Goal: Task Accomplishment & Management: Manage account settings

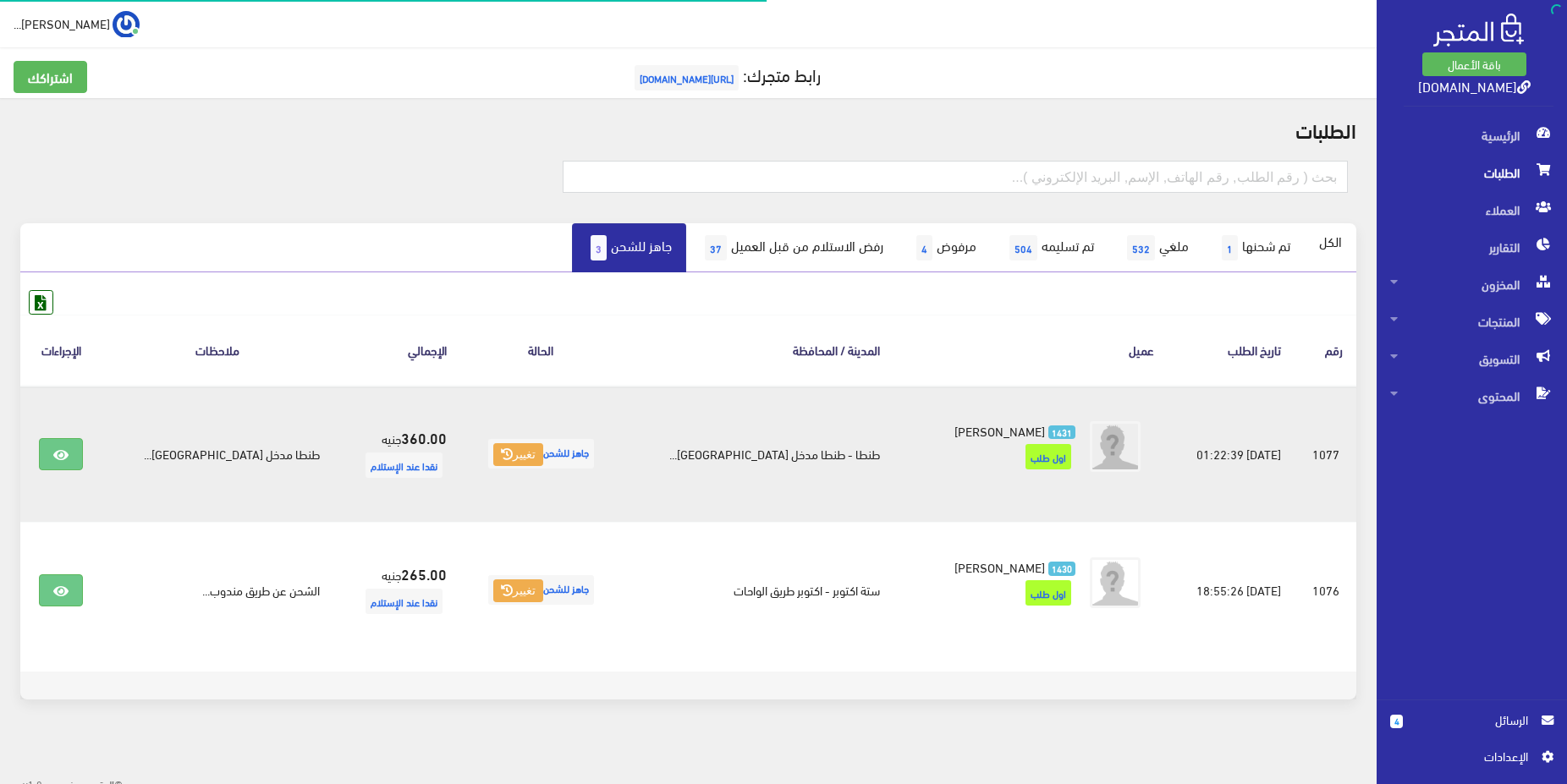
scroll to position [11, 0]
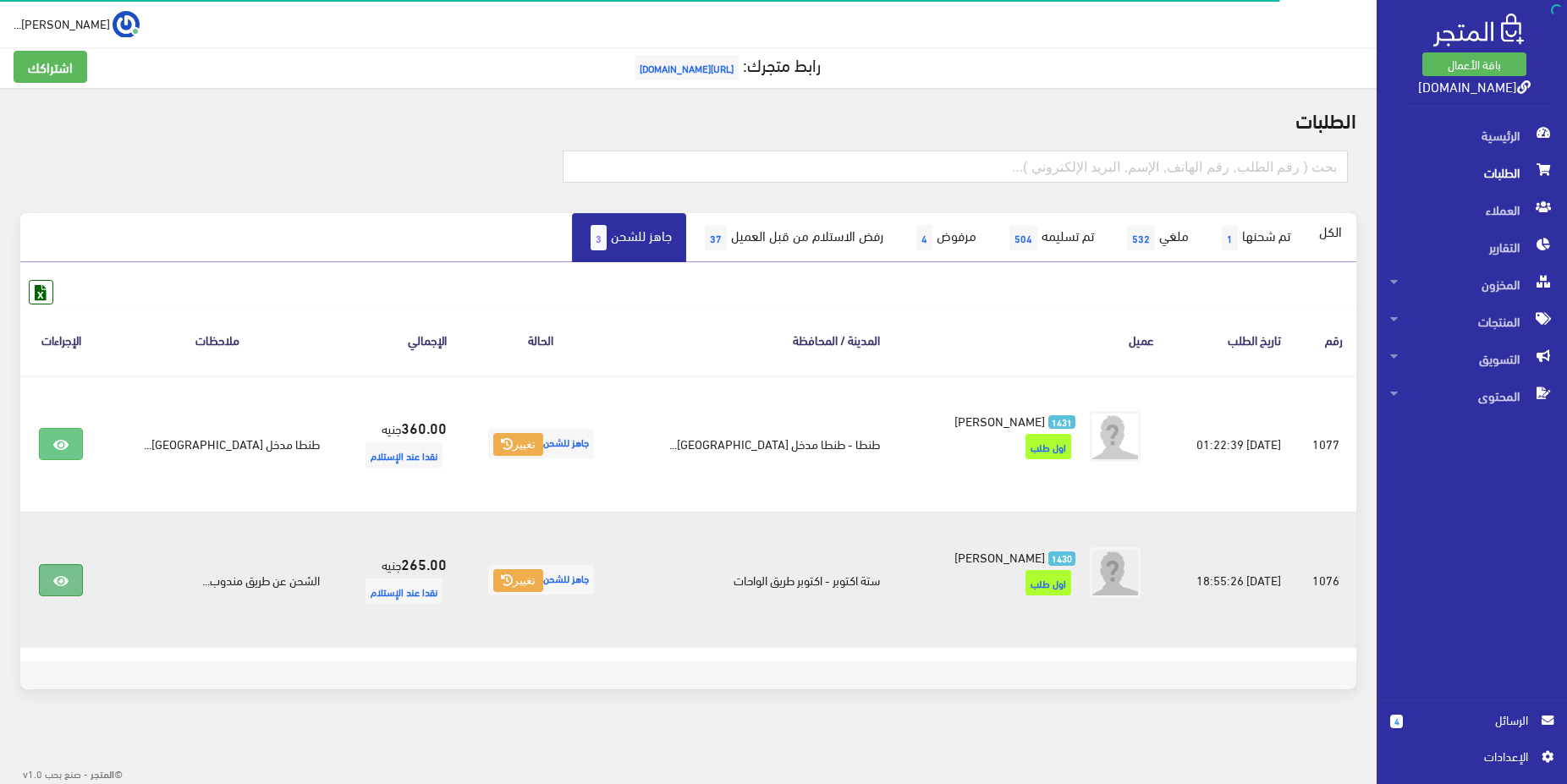
click at [66, 580] on icon at bounding box center [61, 581] width 15 height 14
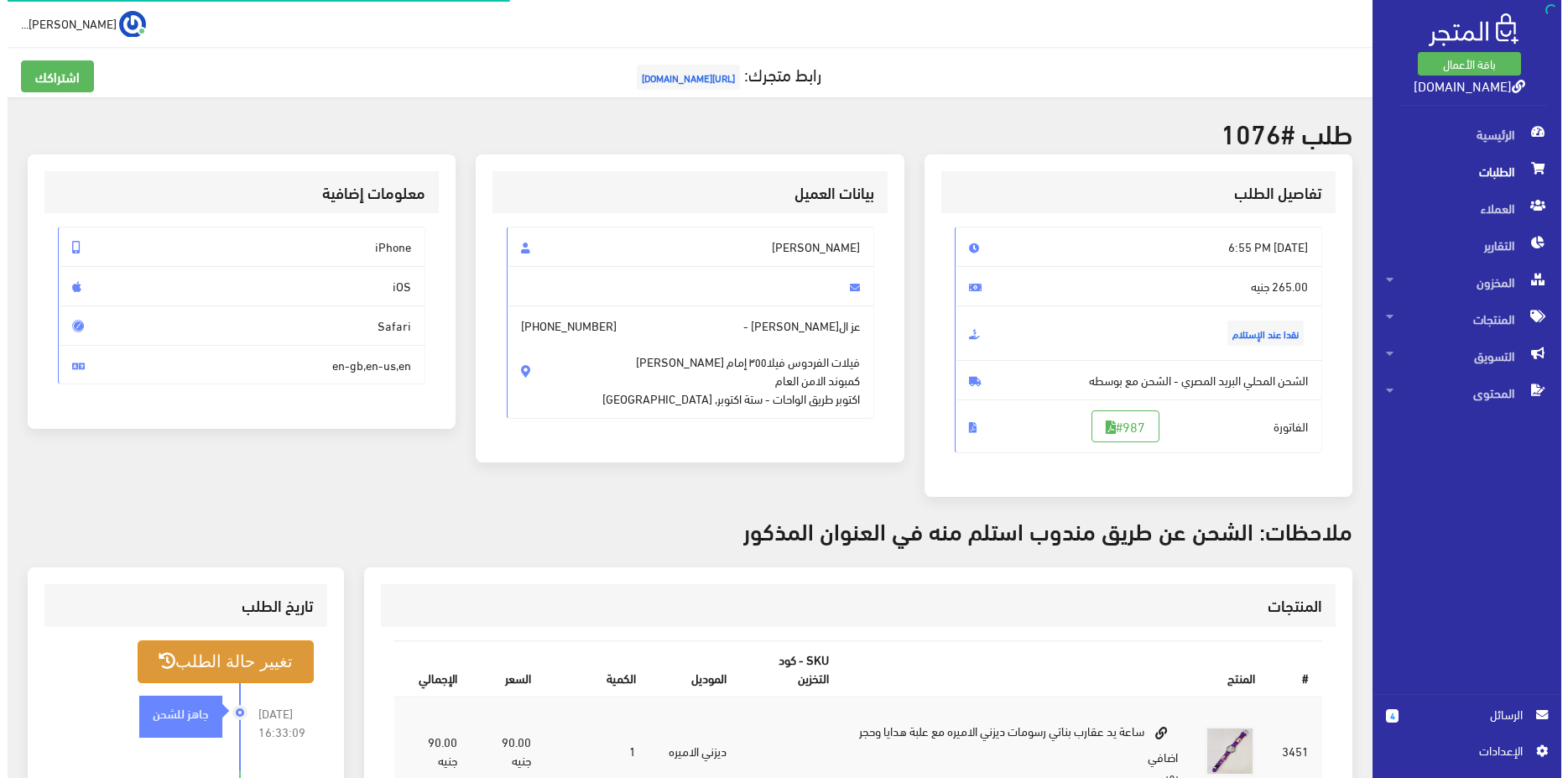
scroll to position [86, 0]
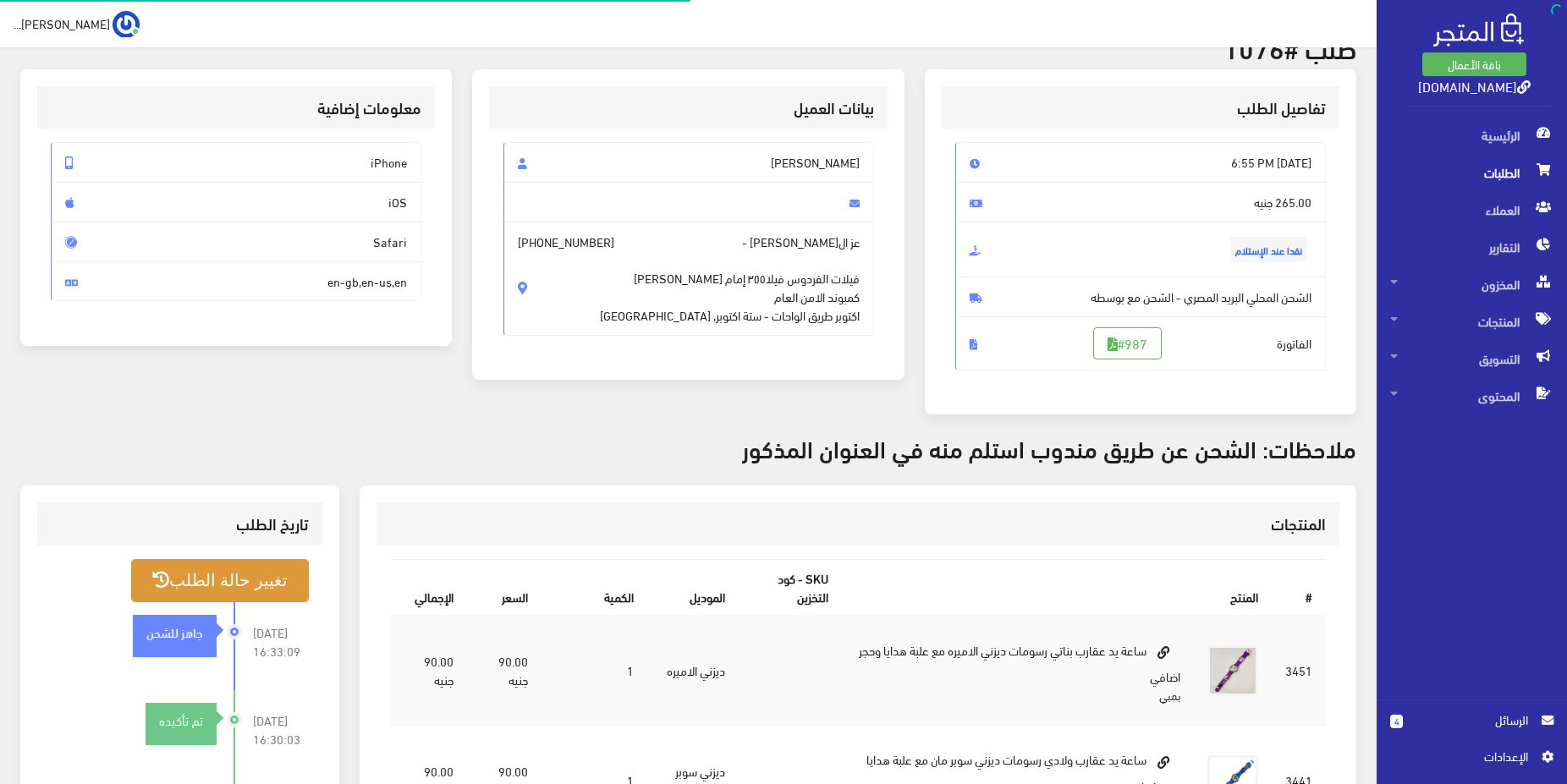
click at [230, 596] on button "تغيير حالة الطلب" at bounding box center [220, 580] width 178 height 43
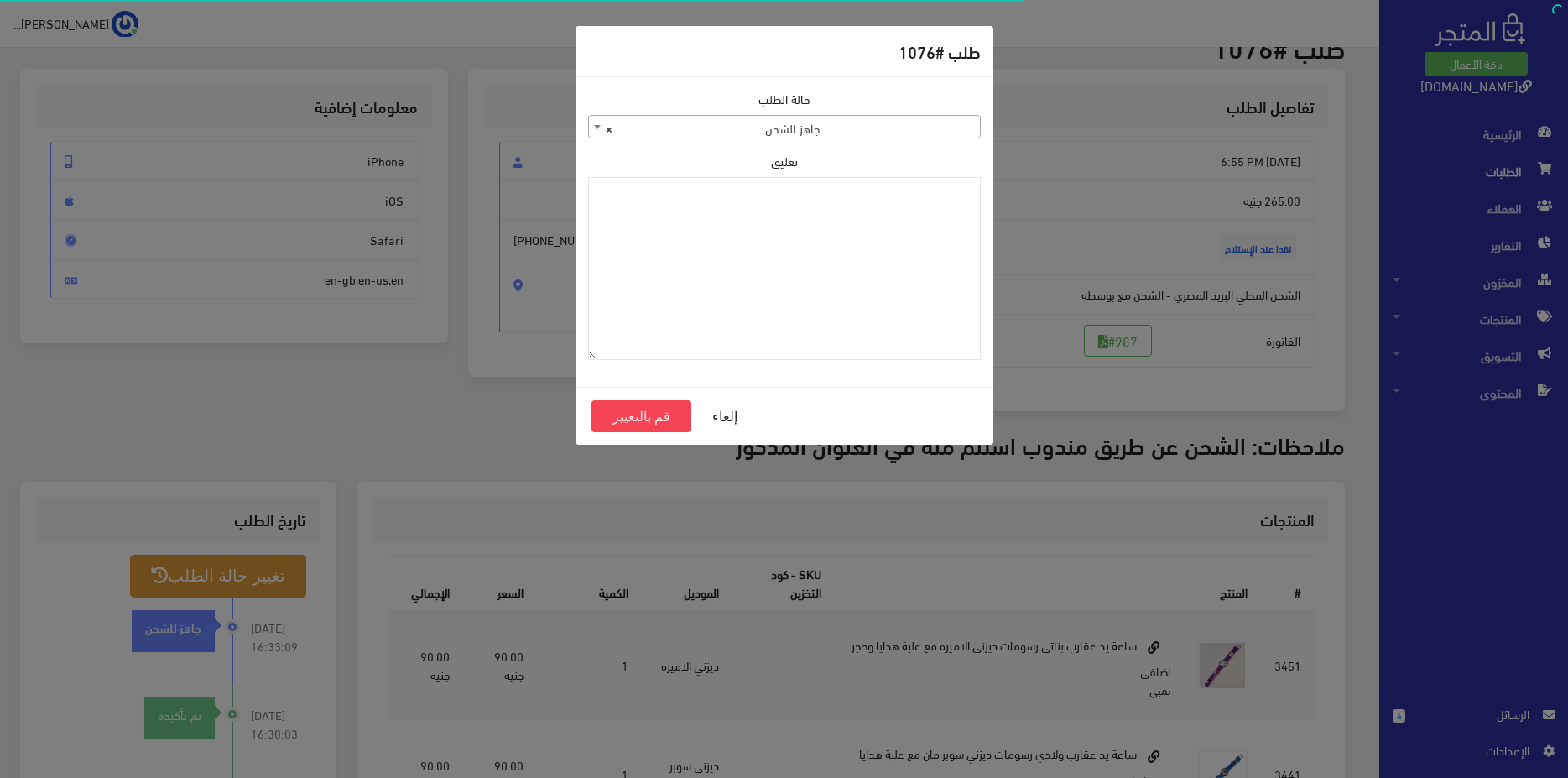
click at [724, 117] on div "حالة الطلب تم تأكيده تم شحنها ملغي تم تسليمه مرفوض رفض الاستلام من قبل العميل ف…" at bounding box center [784, 114] width 393 height 49
click at [724, 117] on span "× جاهز للشحن" at bounding box center [784, 127] width 391 height 23
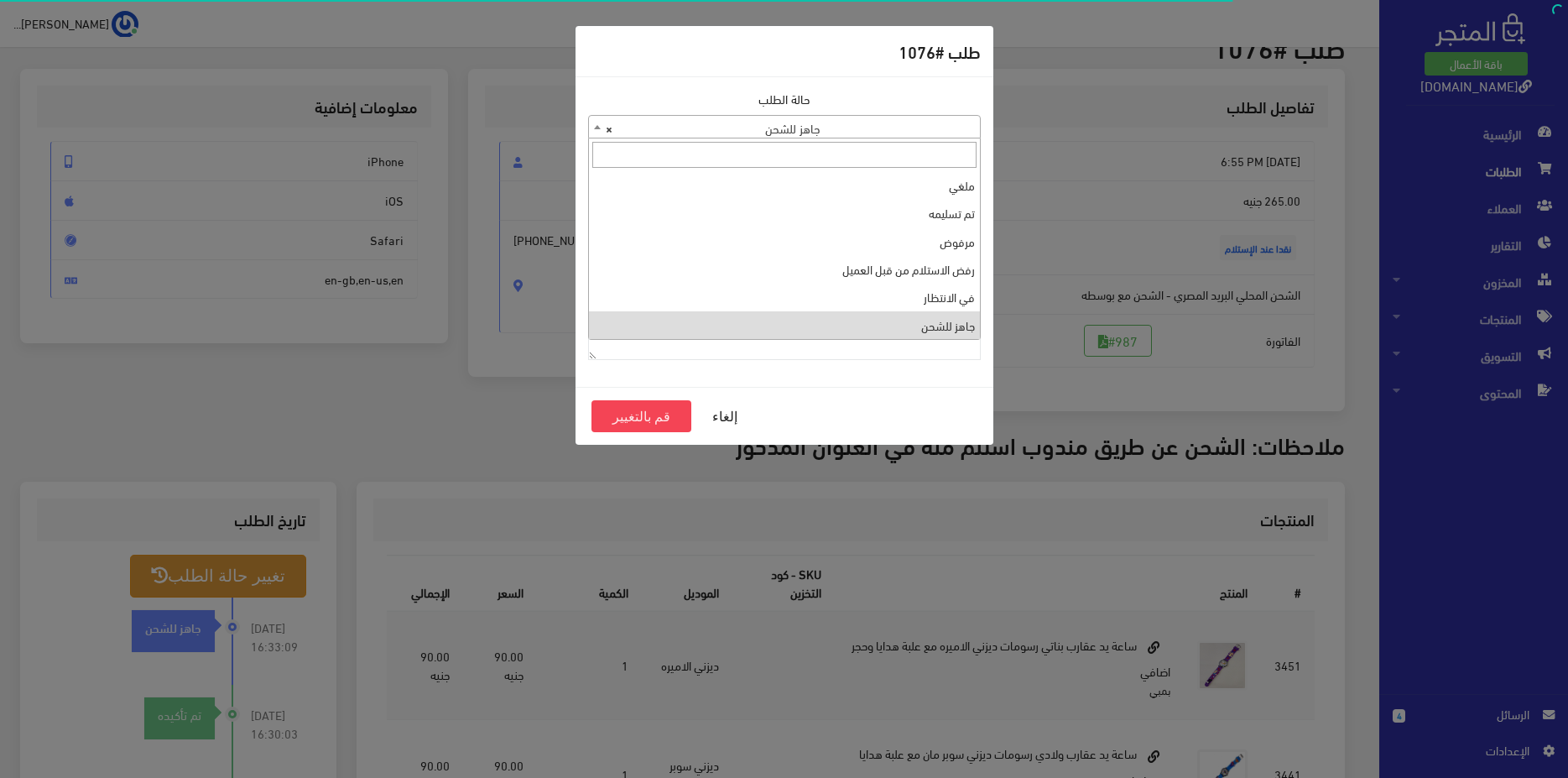
scroll to position [0, 0]
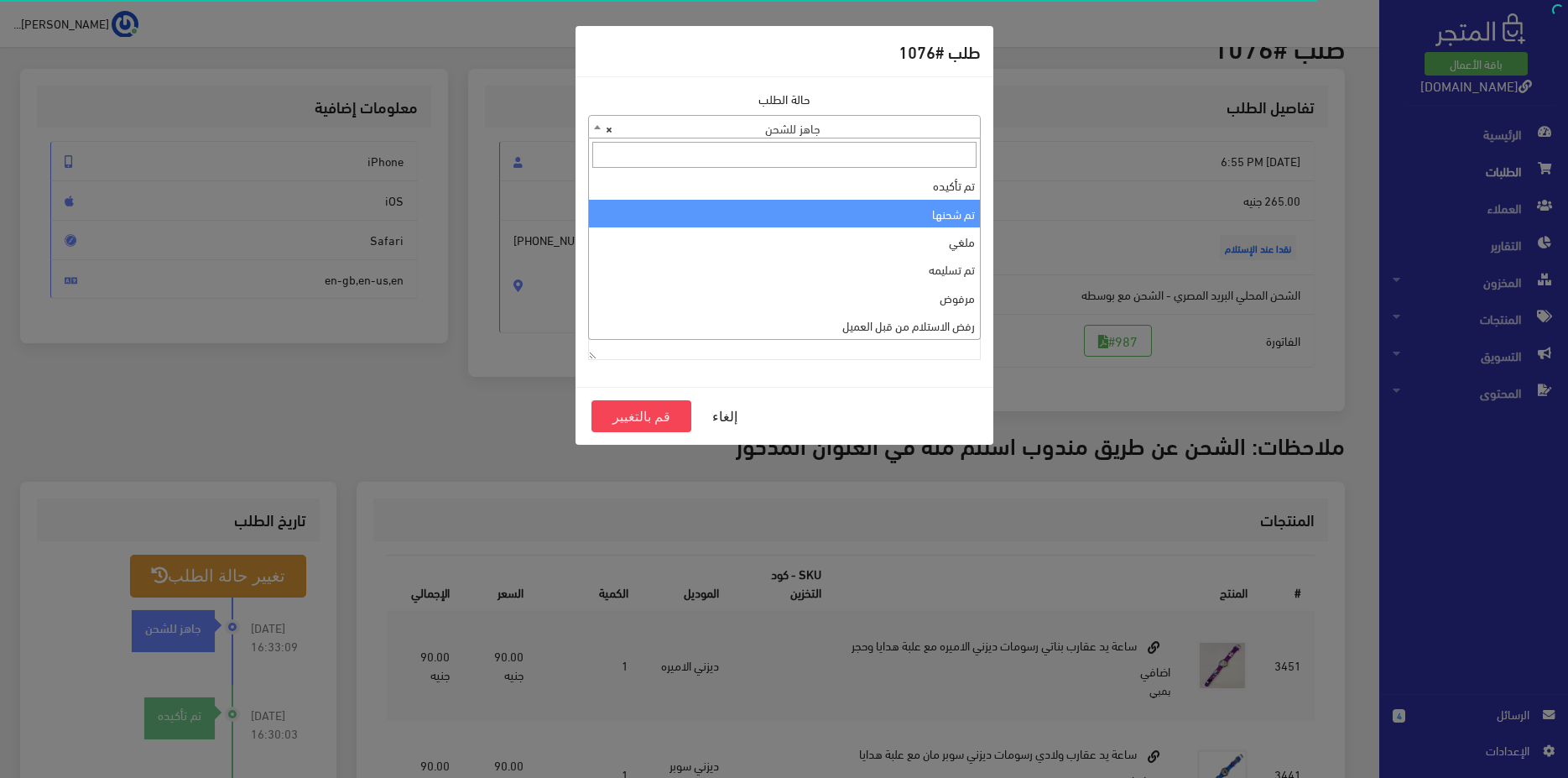
select select "2"
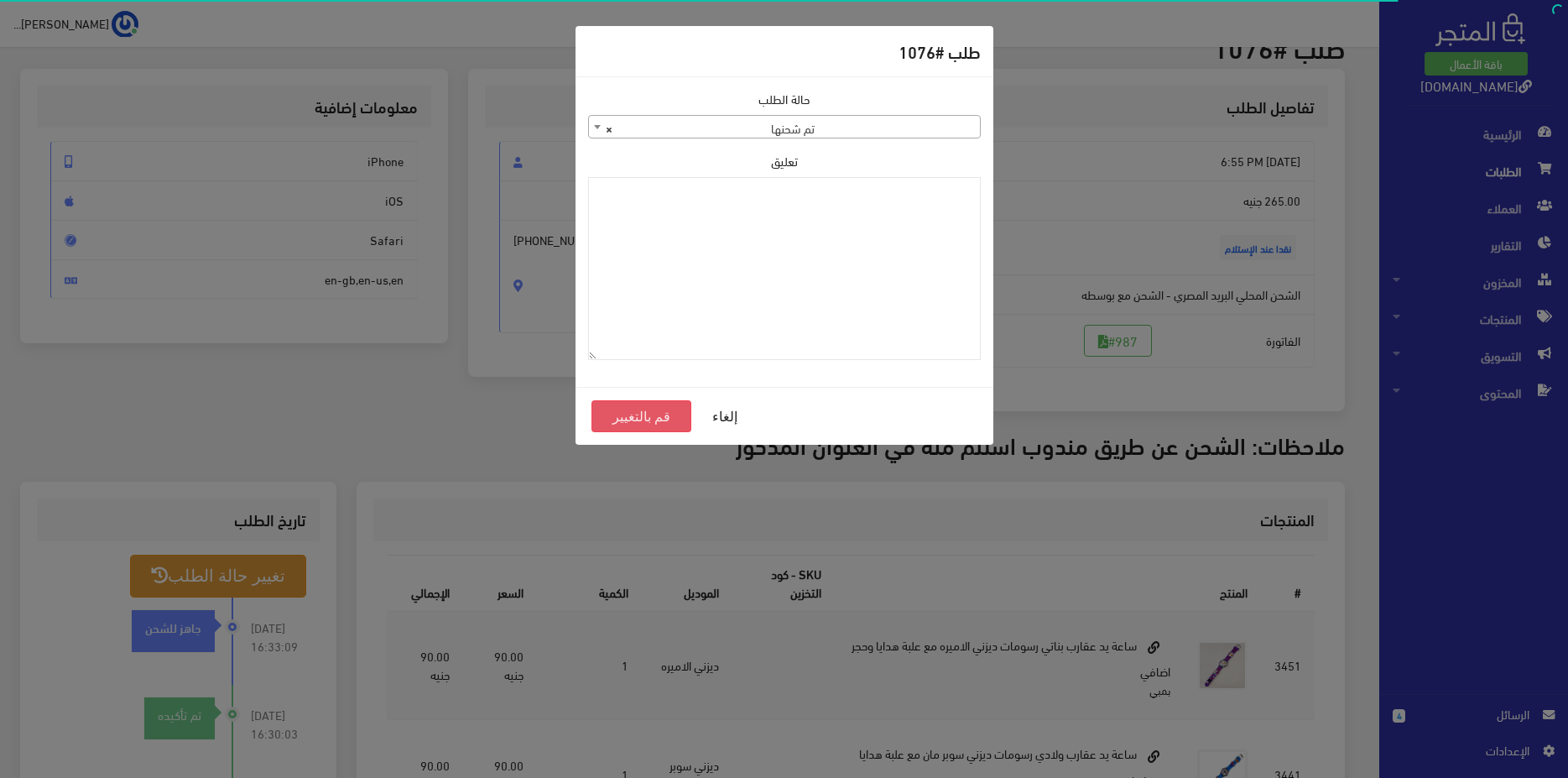
click at [638, 419] on button "قم بالتغيير" at bounding box center [641, 416] width 100 height 32
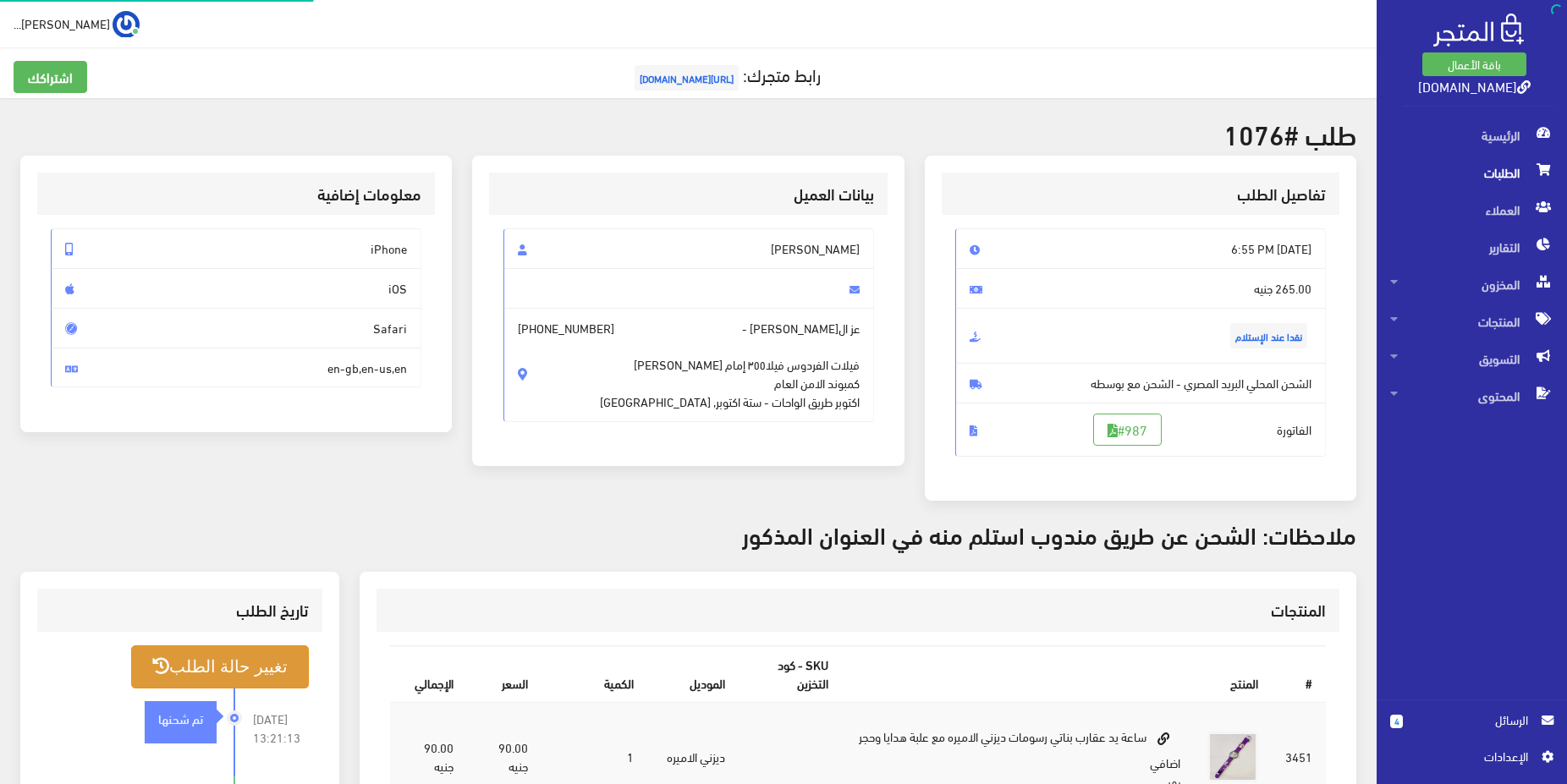
click at [251, 658] on button "تغيير حالة الطلب" at bounding box center [220, 667] width 178 height 43
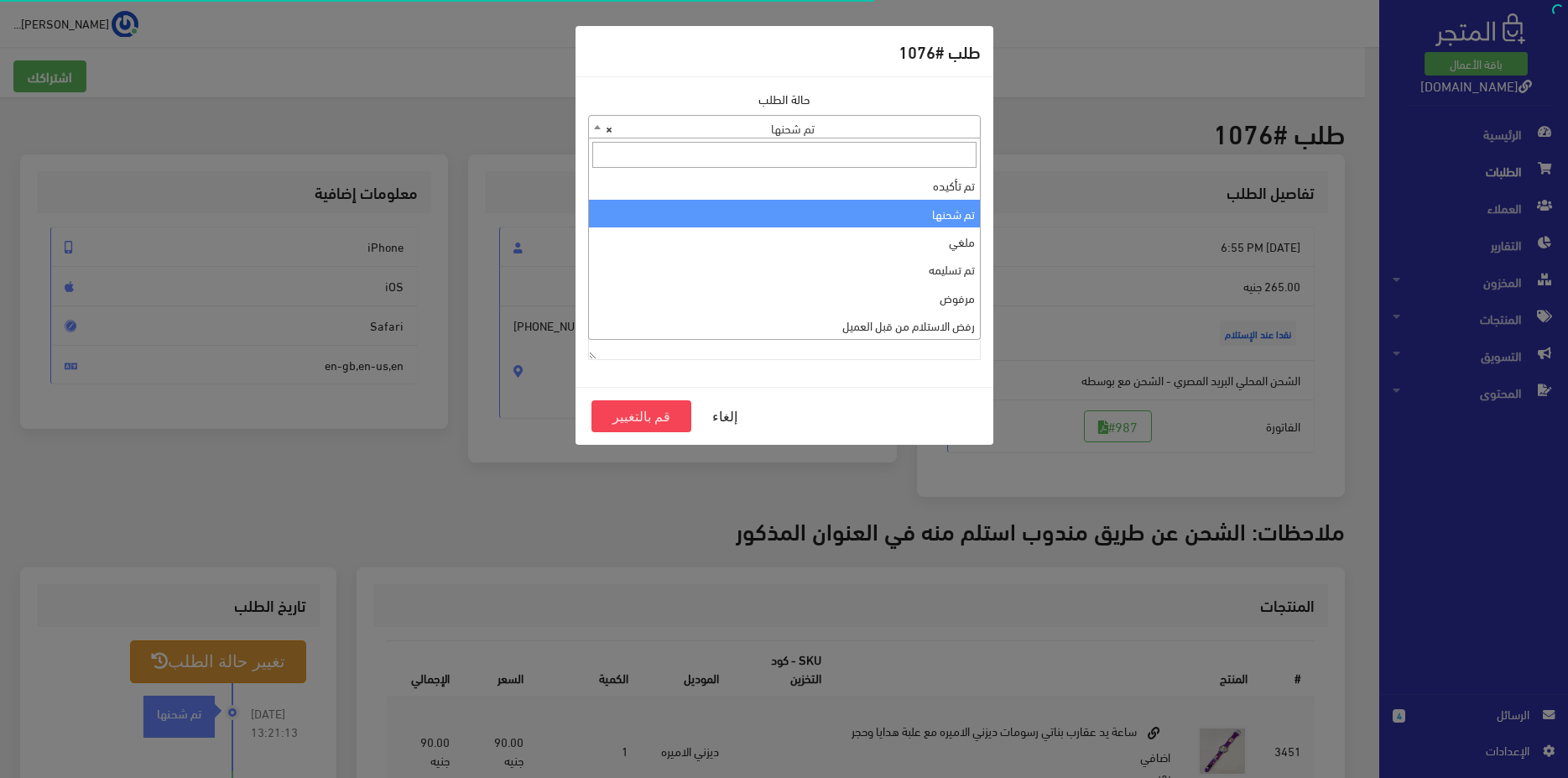
click at [789, 127] on span "× تم شحنها" at bounding box center [784, 127] width 391 height 23
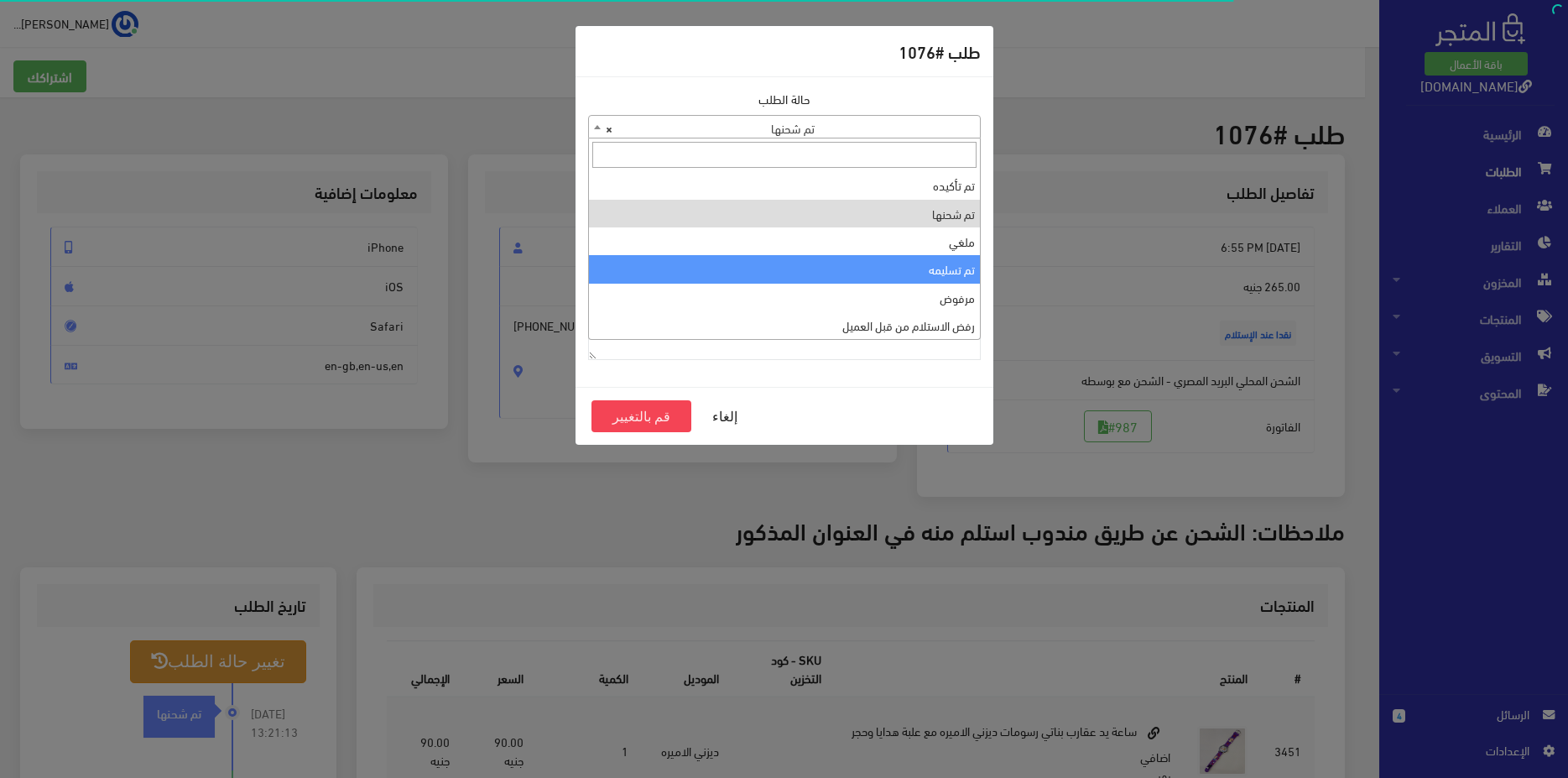
select select "4"
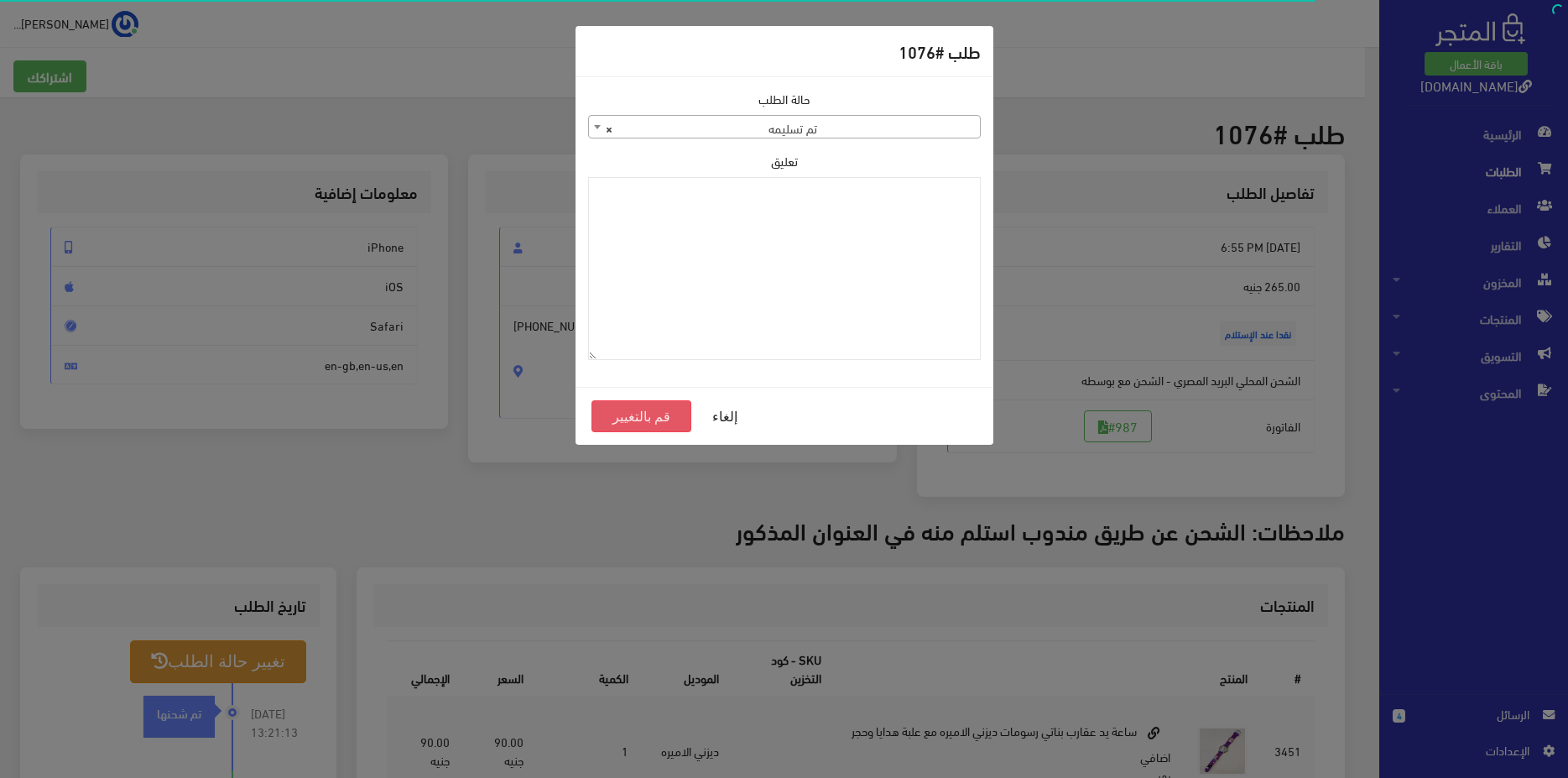
click at [647, 418] on button "قم بالتغيير" at bounding box center [641, 416] width 100 height 32
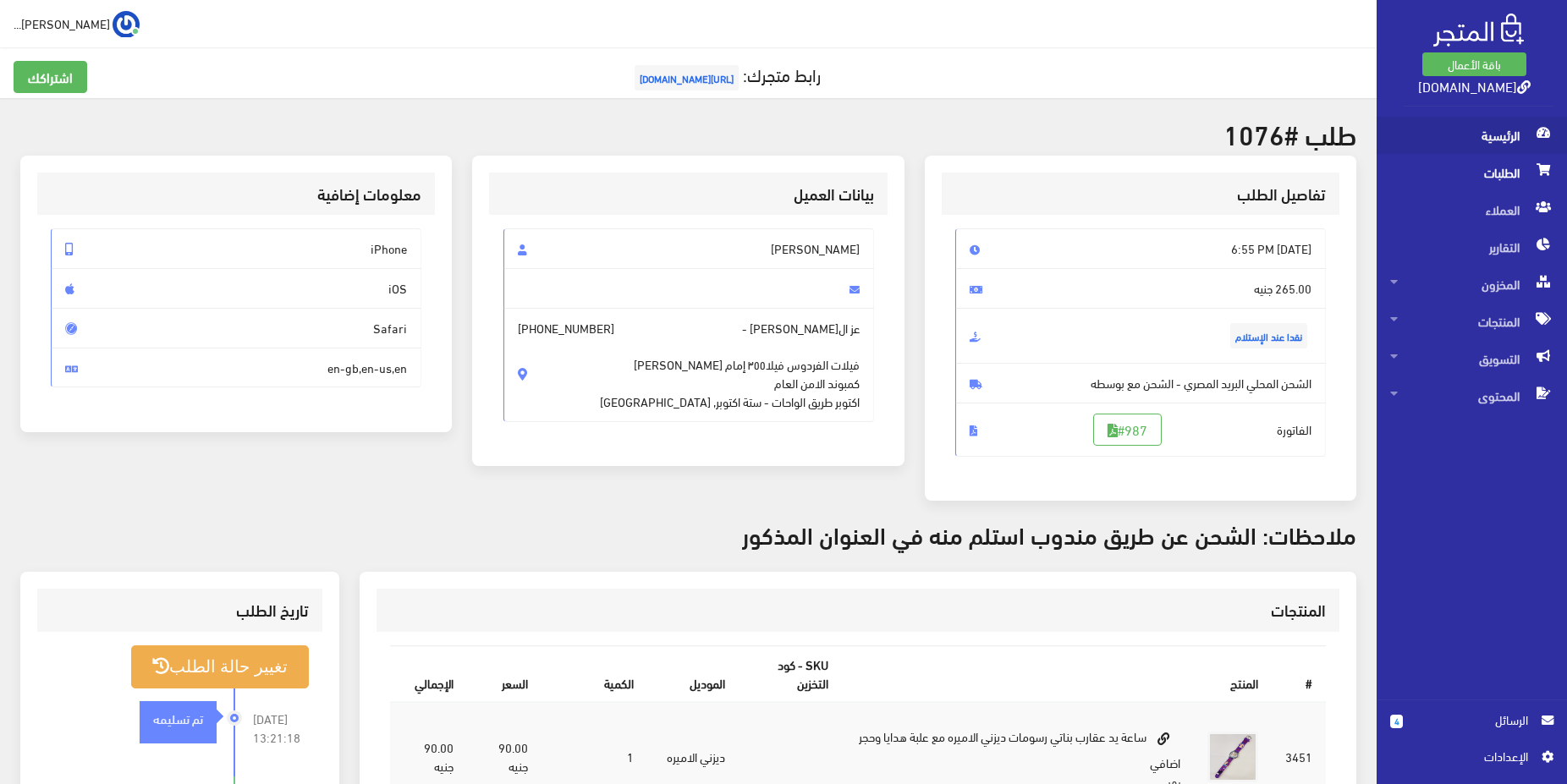
click at [1470, 139] on span "الرئيسية" at bounding box center [1471, 135] width 163 height 37
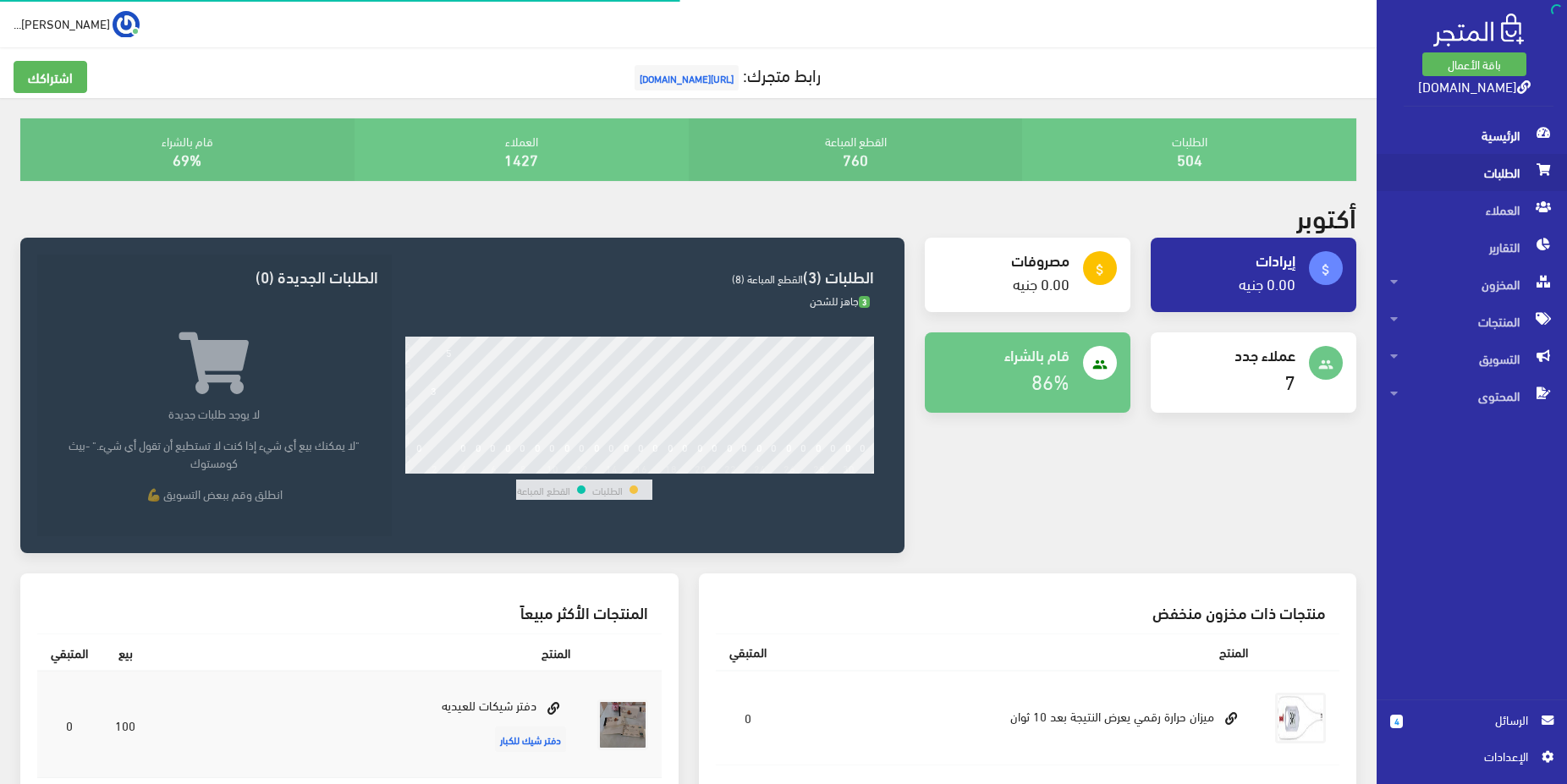
click at [1481, 176] on span "الطلبات" at bounding box center [1471, 172] width 163 height 37
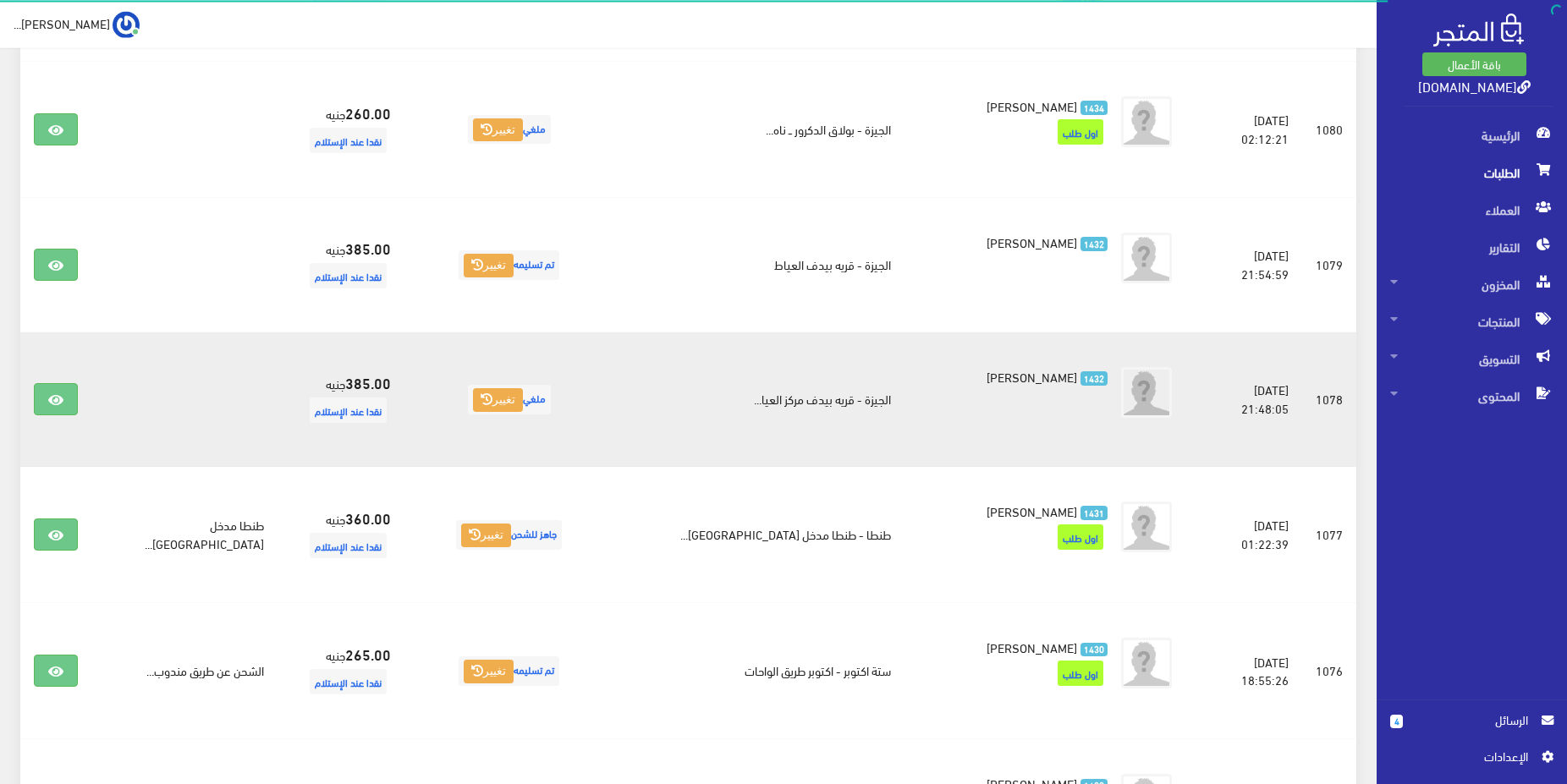
scroll to position [517, 0]
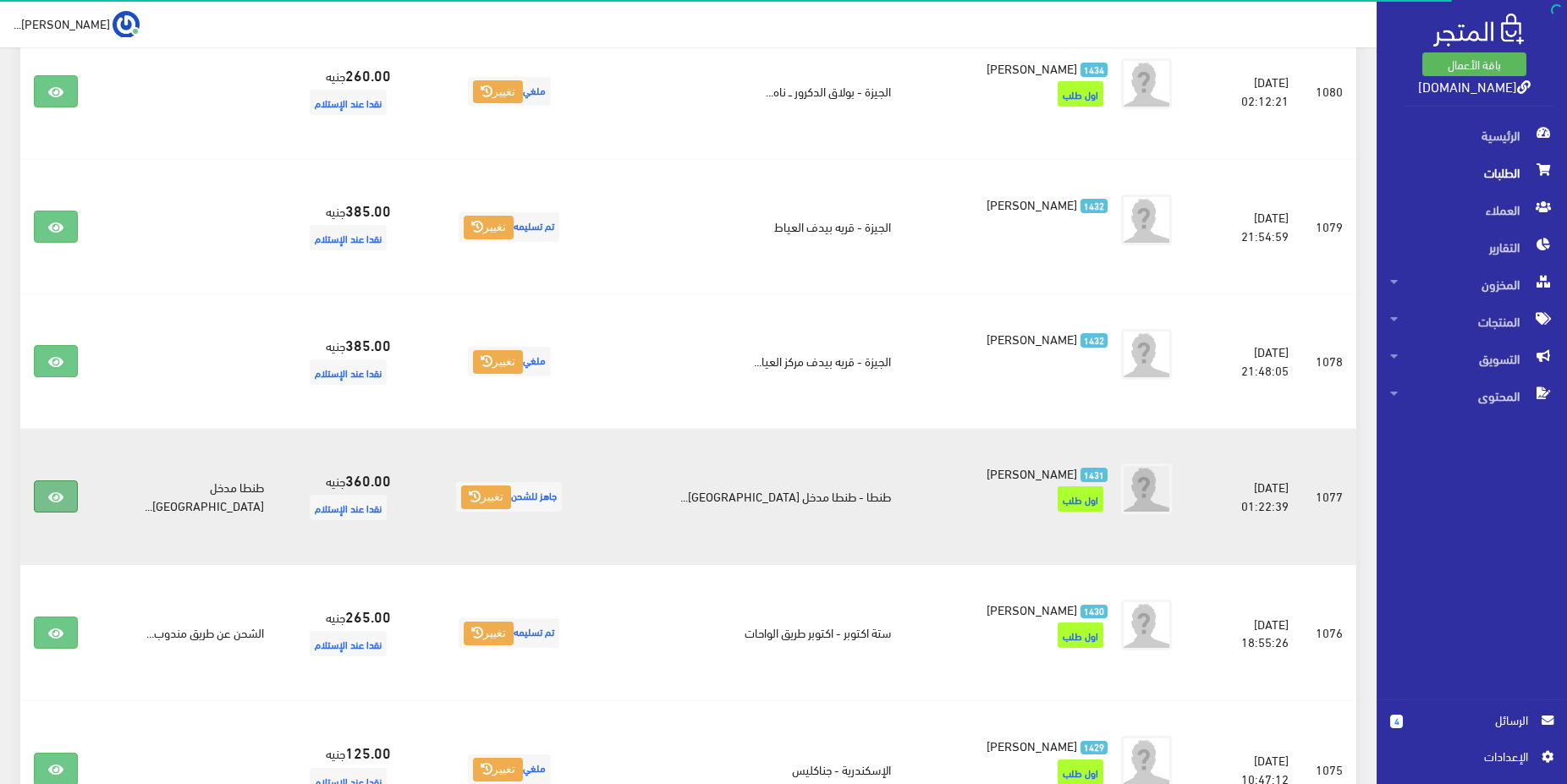
click at [61, 491] on icon at bounding box center [56, 497] width 15 height 14
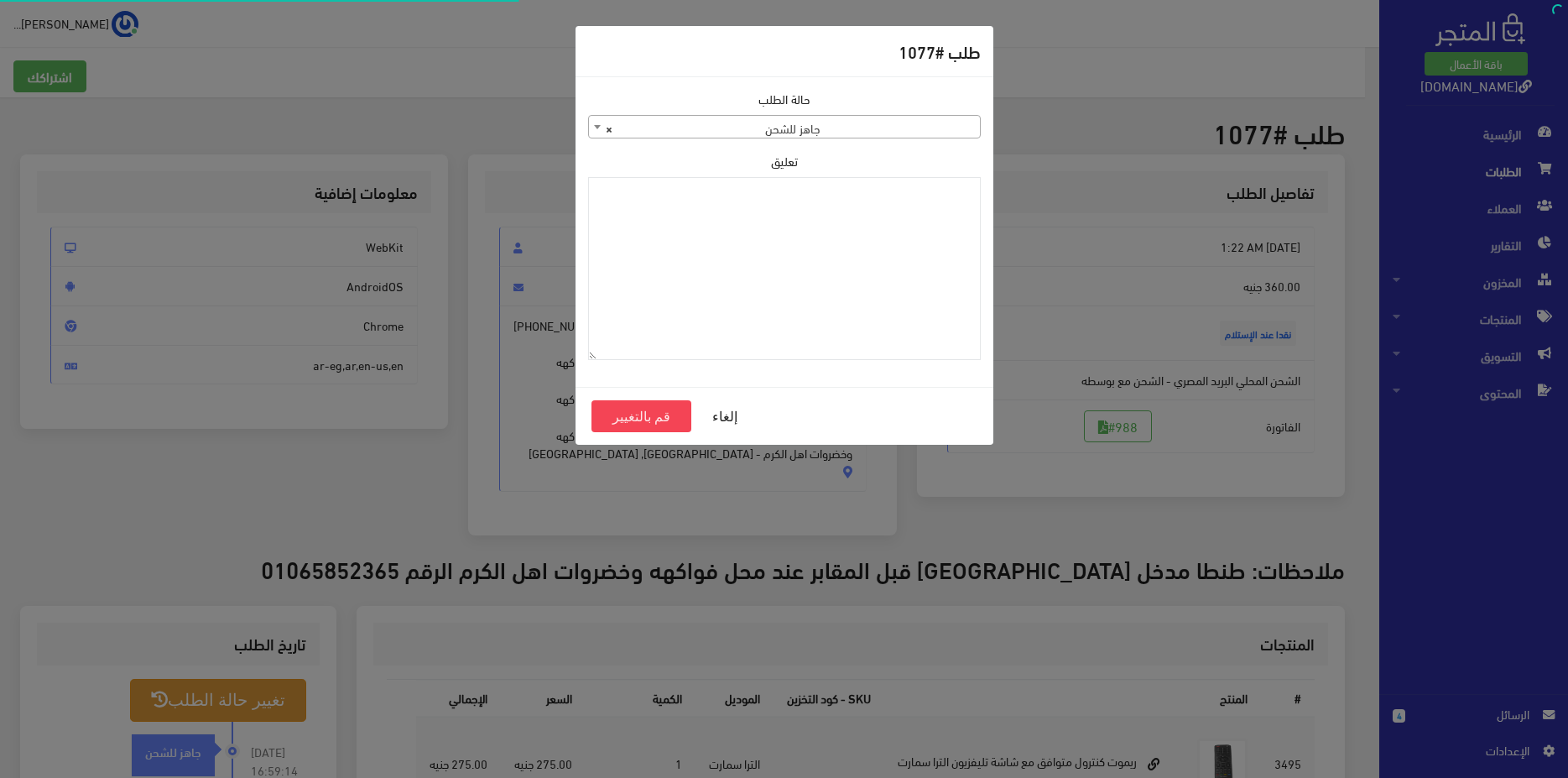
click at [935, 127] on span "× جاهز للشحن" at bounding box center [784, 127] width 391 height 23
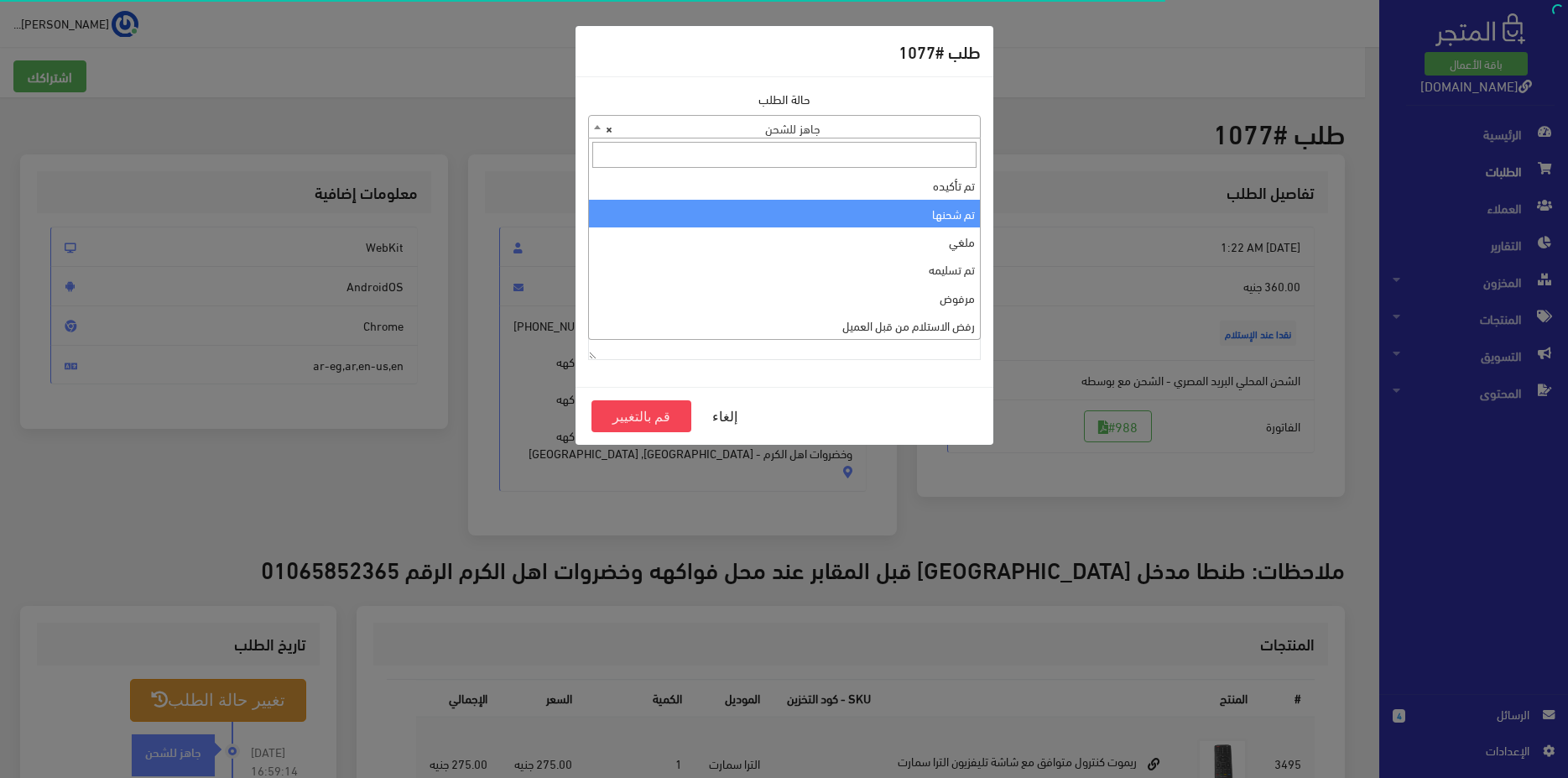
select select "2"
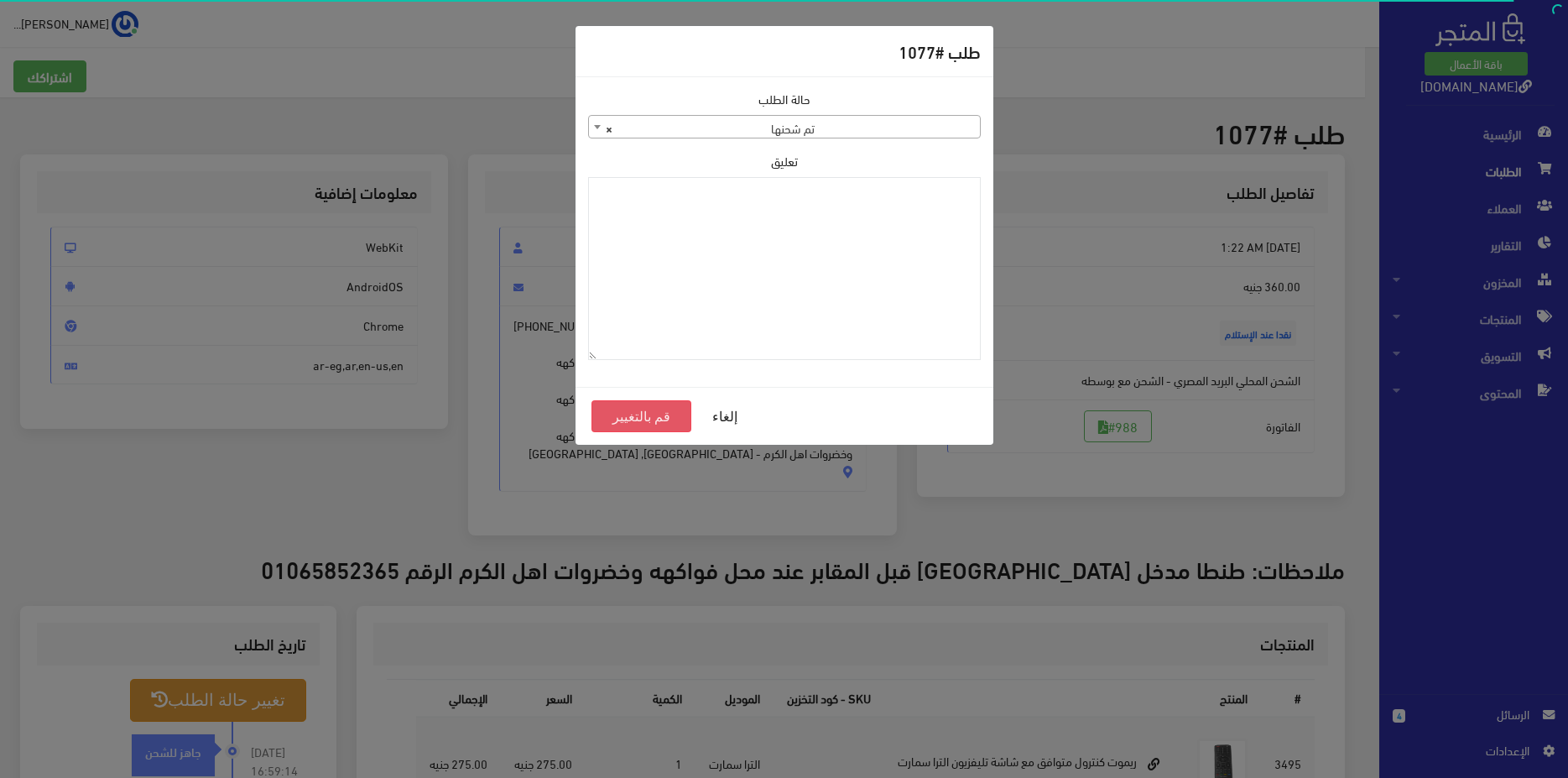
click at [660, 429] on button "قم بالتغيير" at bounding box center [641, 416] width 100 height 32
click at [664, 425] on button "قم بالتغيير" at bounding box center [641, 416] width 100 height 32
